Goal: Navigation & Orientation: Find specific page/section

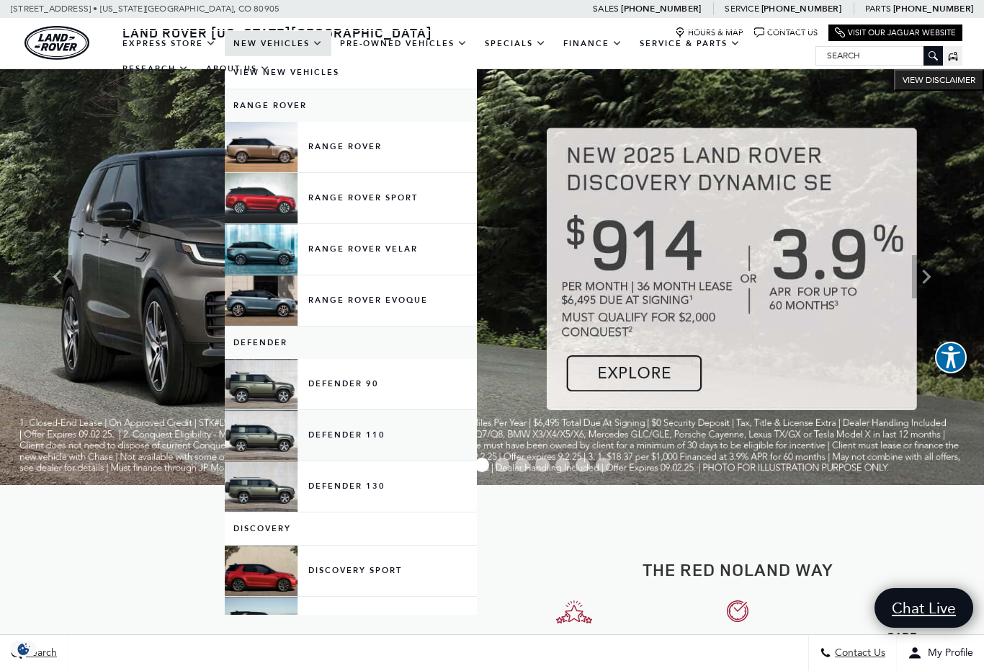
click at [275, 447] on link "Defender 110" at bounding box center [351, 435] width 252 height 50
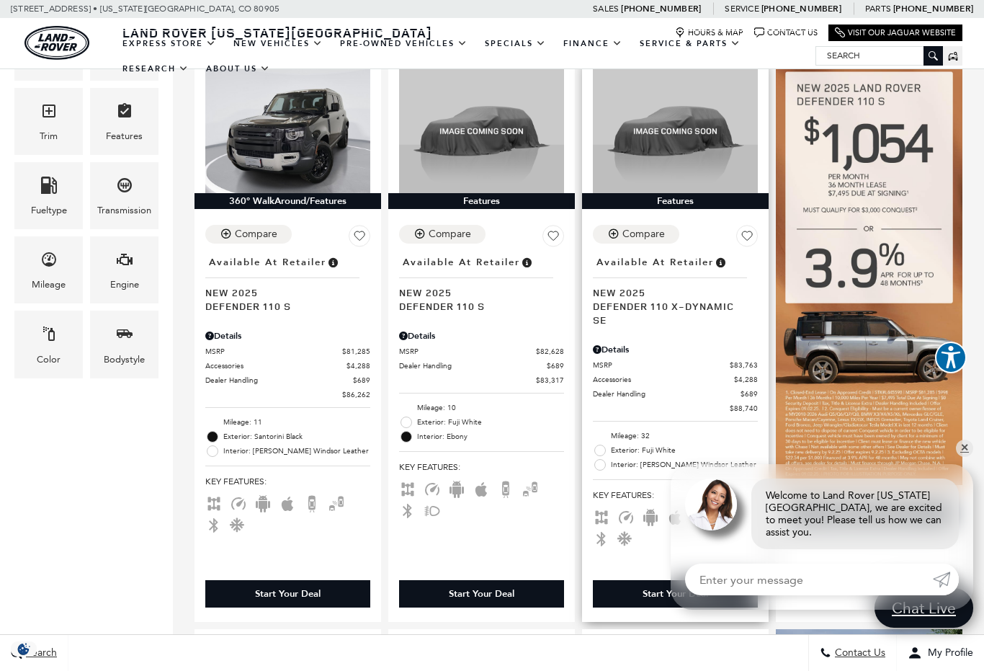
scroll to position [333, 0]
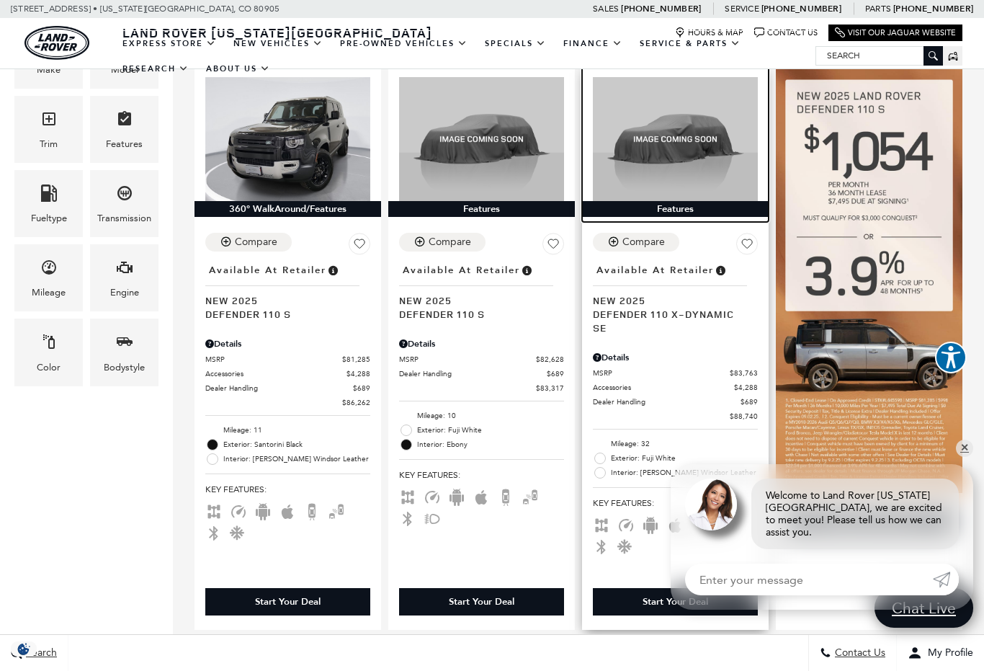
click at [654, 143] on img at bounding box center [675, 139] width 165 height 124
